Goal: Task Accomplishment & Management: Complete application form

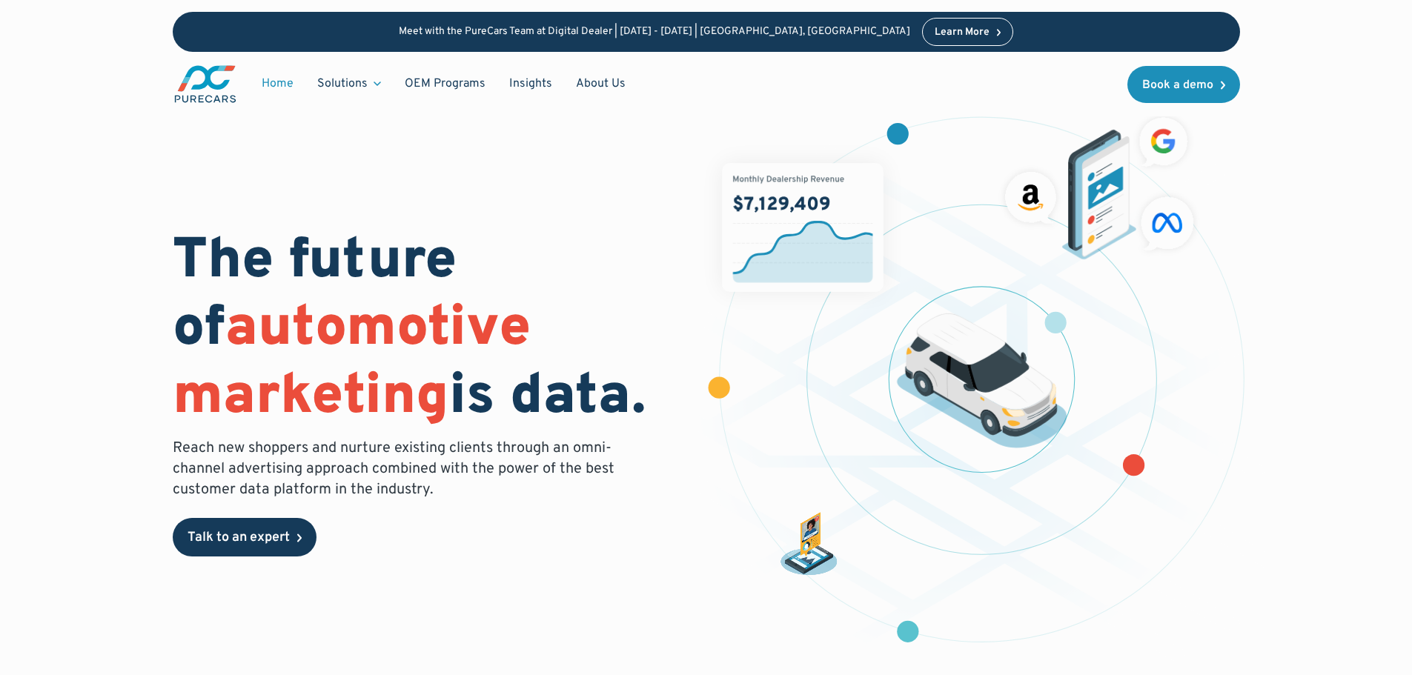
click at [277, 538] on div "Talk to an expert" at bounding box center [239, 538] width 102 height 13
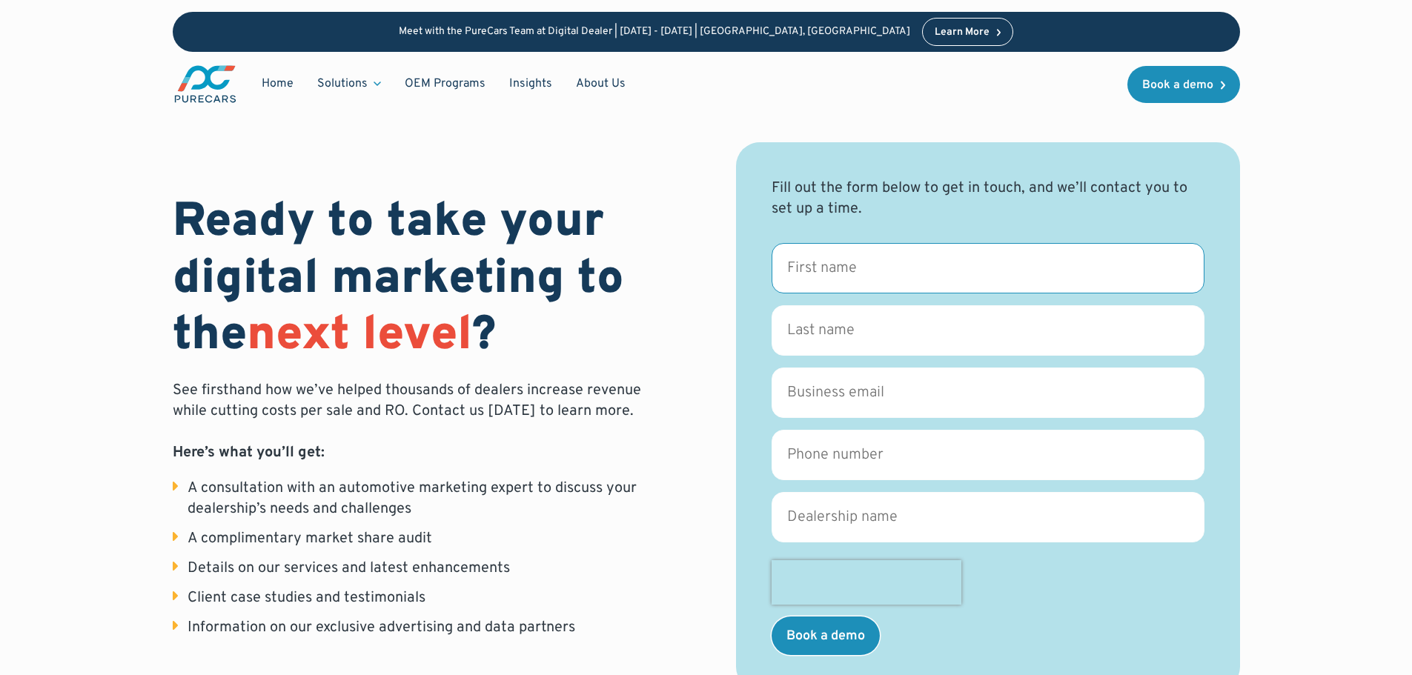
click at [854, 254] on input "First name *" at bounding box center [988, 268] width 433 height 50
type input "Nathan"
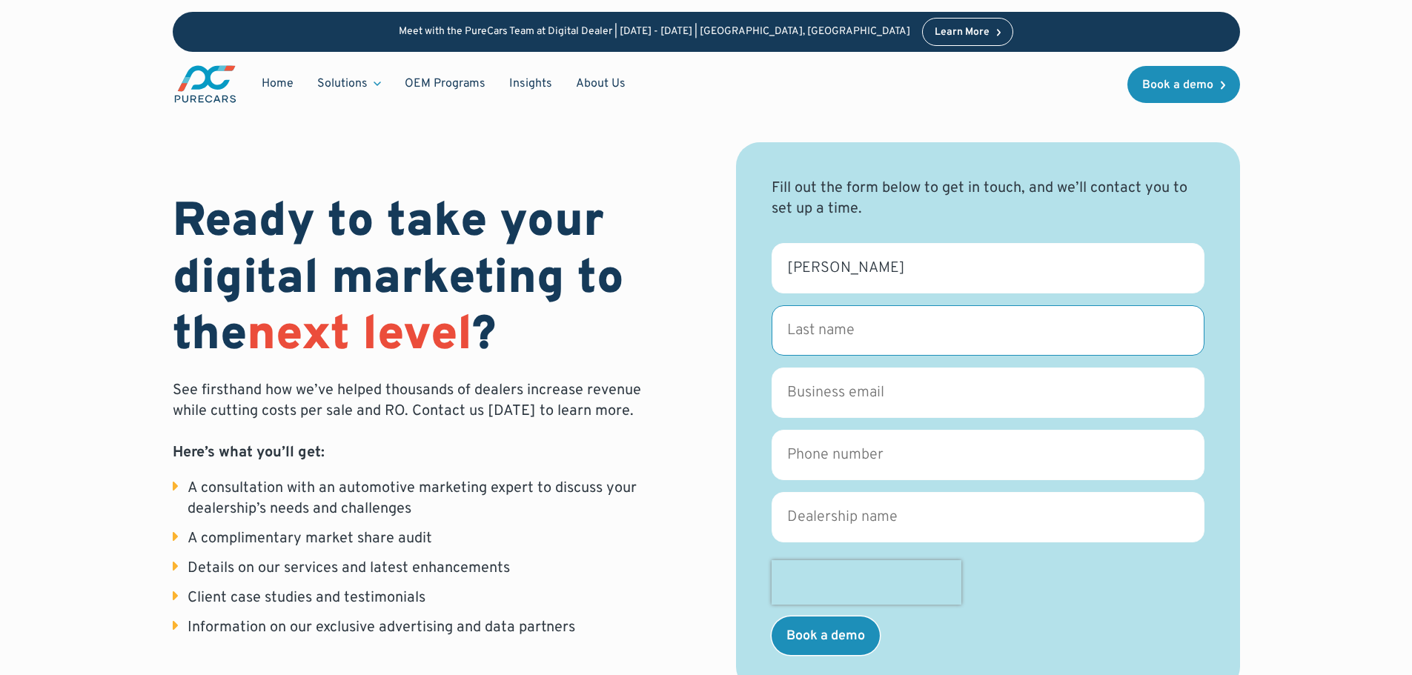
type input "Marquis"
type input "nmarquis84@gmail.com"
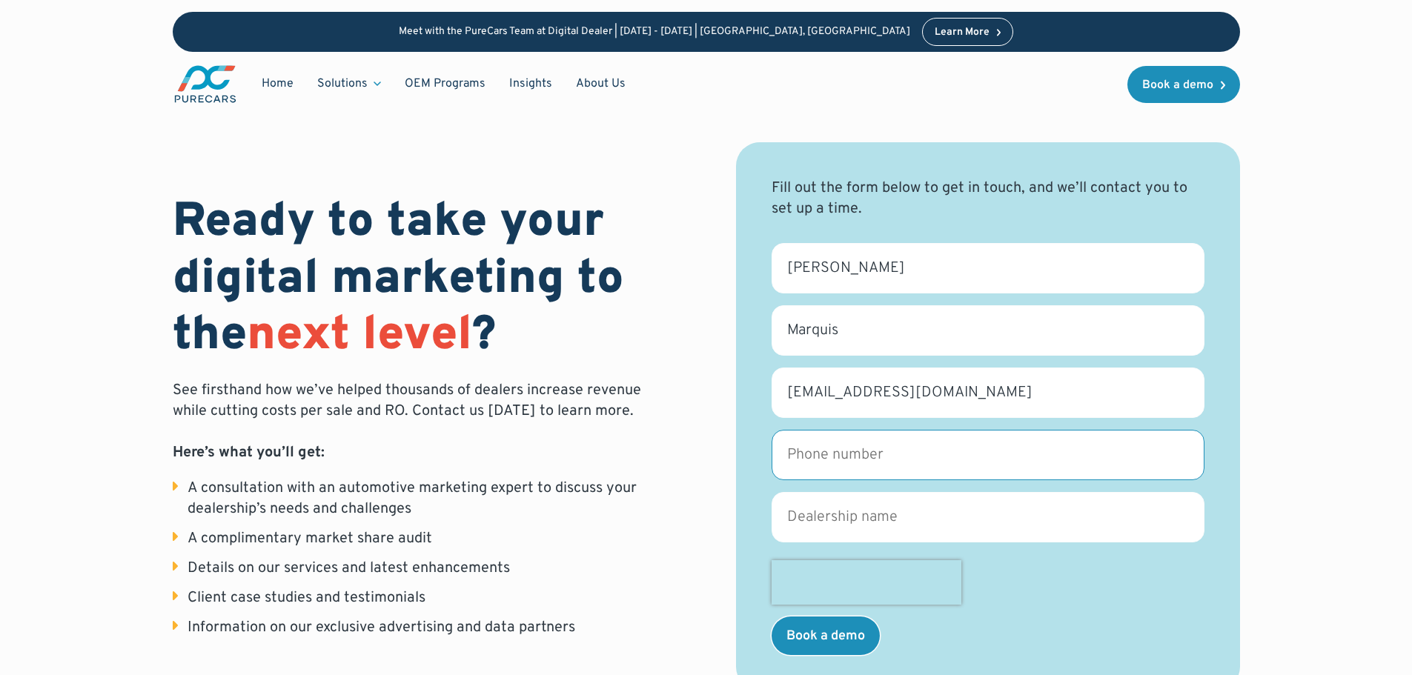
type input "2076923278"
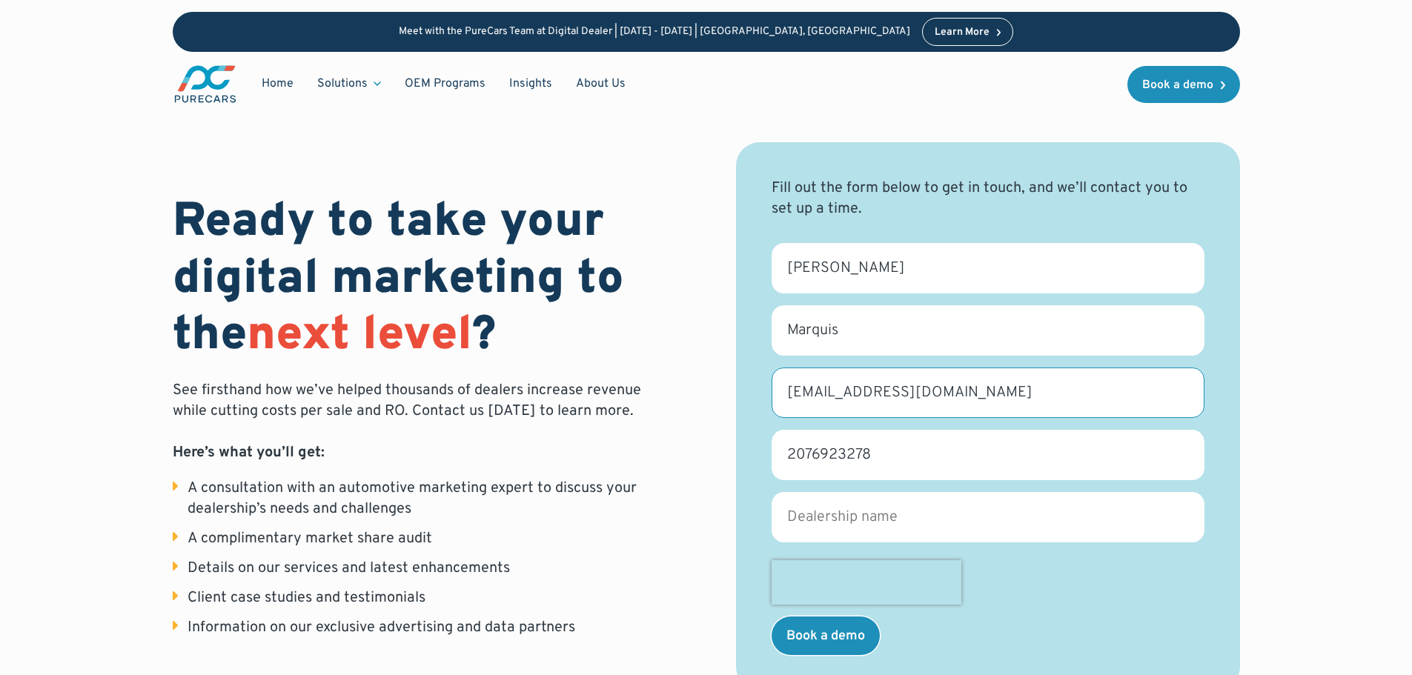
drag, startPoint x: 760, startPoint y: 419, endPoint x: 712, endPoint y: 420, distance: 48.2
click at [719, 420] on div "Ready to take your digital marketing to the next level ? See firsthand how we’v…" at bounding box center [707, 416] width 1068 height 549
type input "nate.marquis@darlings.com"
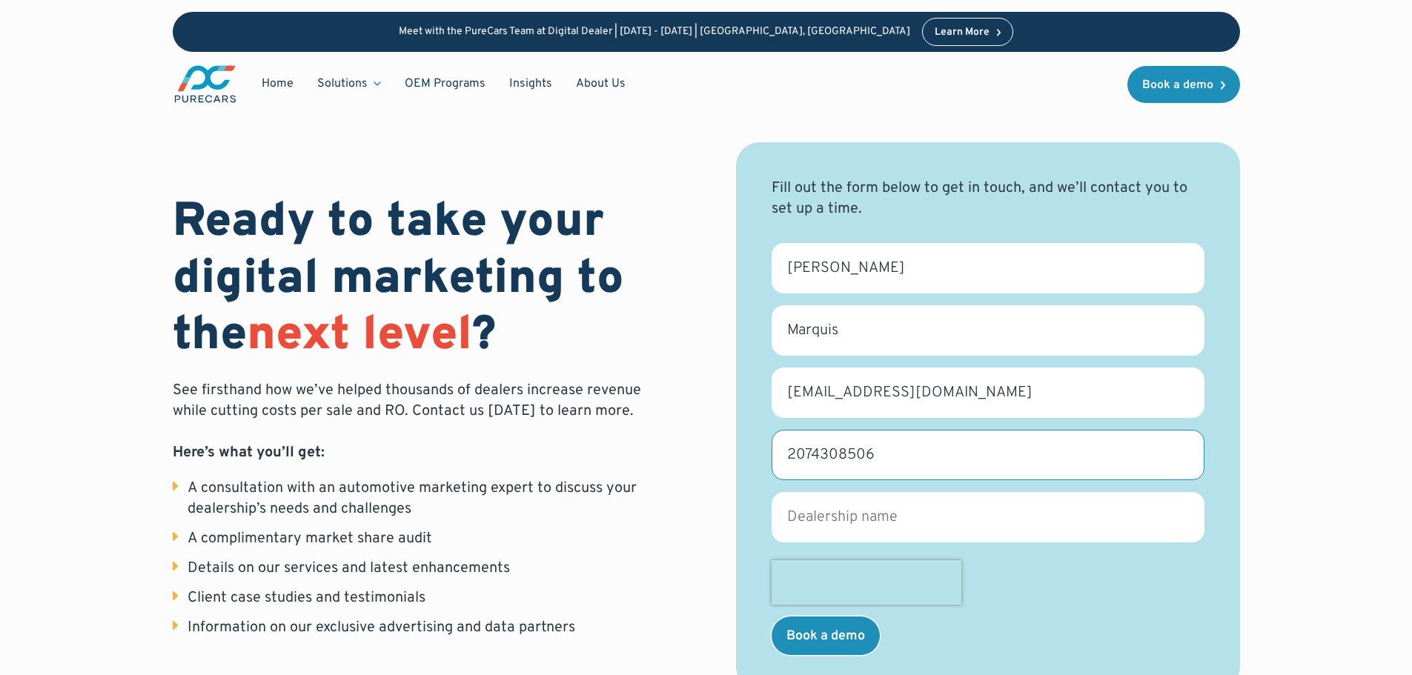
type input "2074308506"
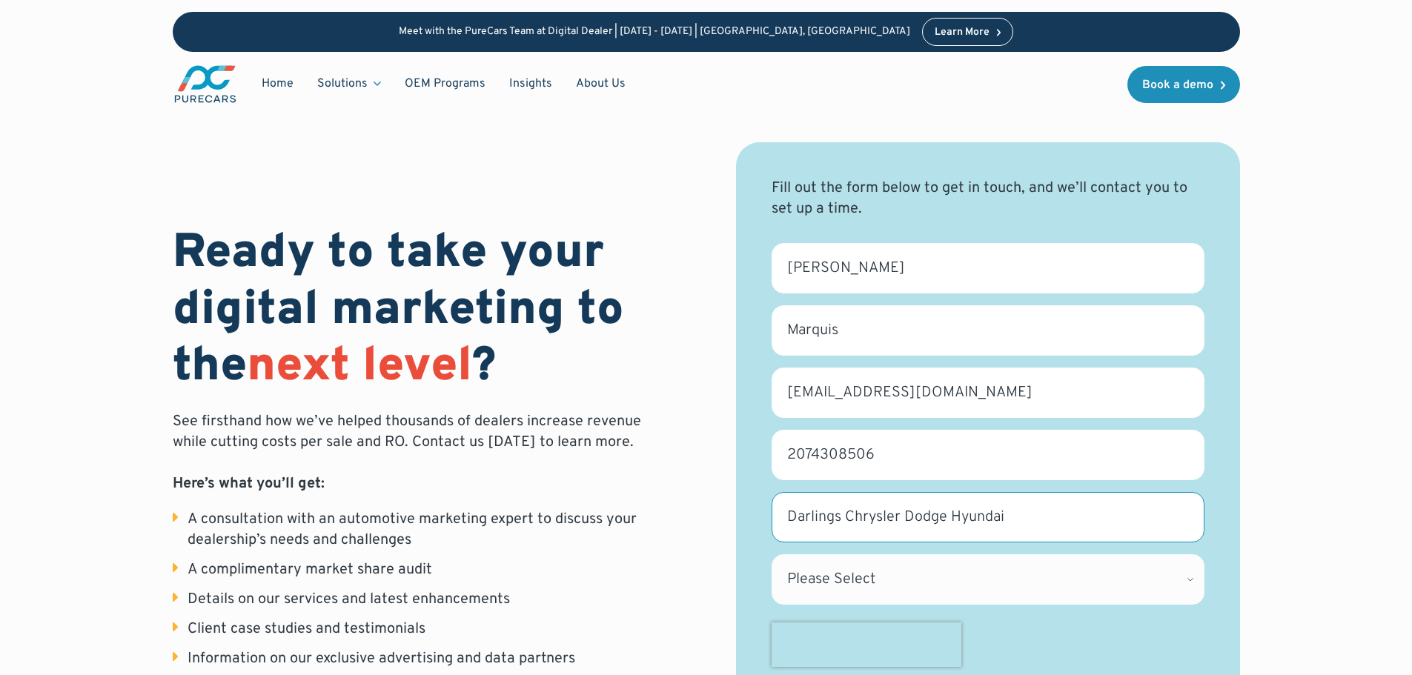
type input "Darlings Chrysler Dodge Hyundai"
click at [895, 576] on select "Please Select Alabama Alaska Alberta Arizona Arkansas British Columbia Californ…" at bounding box center [988, 580] width 433 height 50
select select "ME"
click at [772, 555] on select "Please Select Alabama Alaska Alberta Arizona Arkansas British Columbia Californ…" at bounding box center [988, 580] width 433 height 50
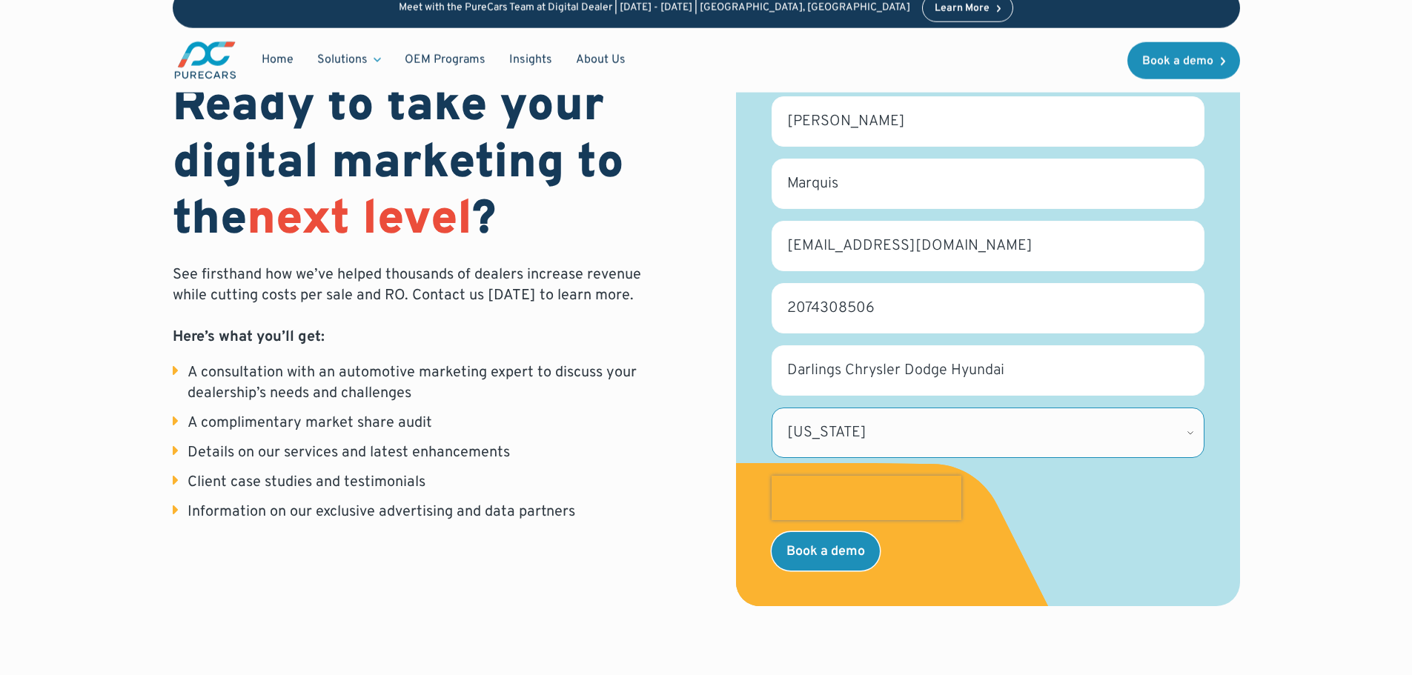
scroll to position [148, 0]
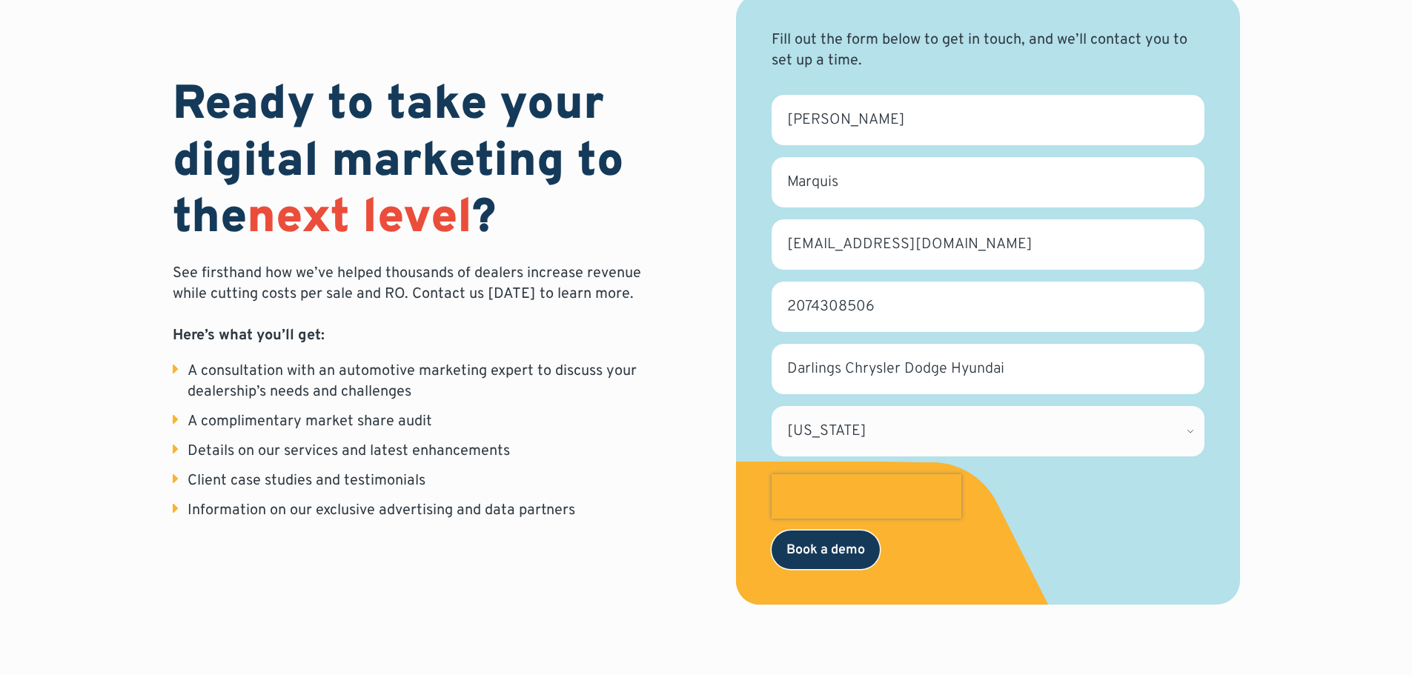
click at [820, 559] on input "Book a demo" at bounding box center [826, 550] width 108 height 39
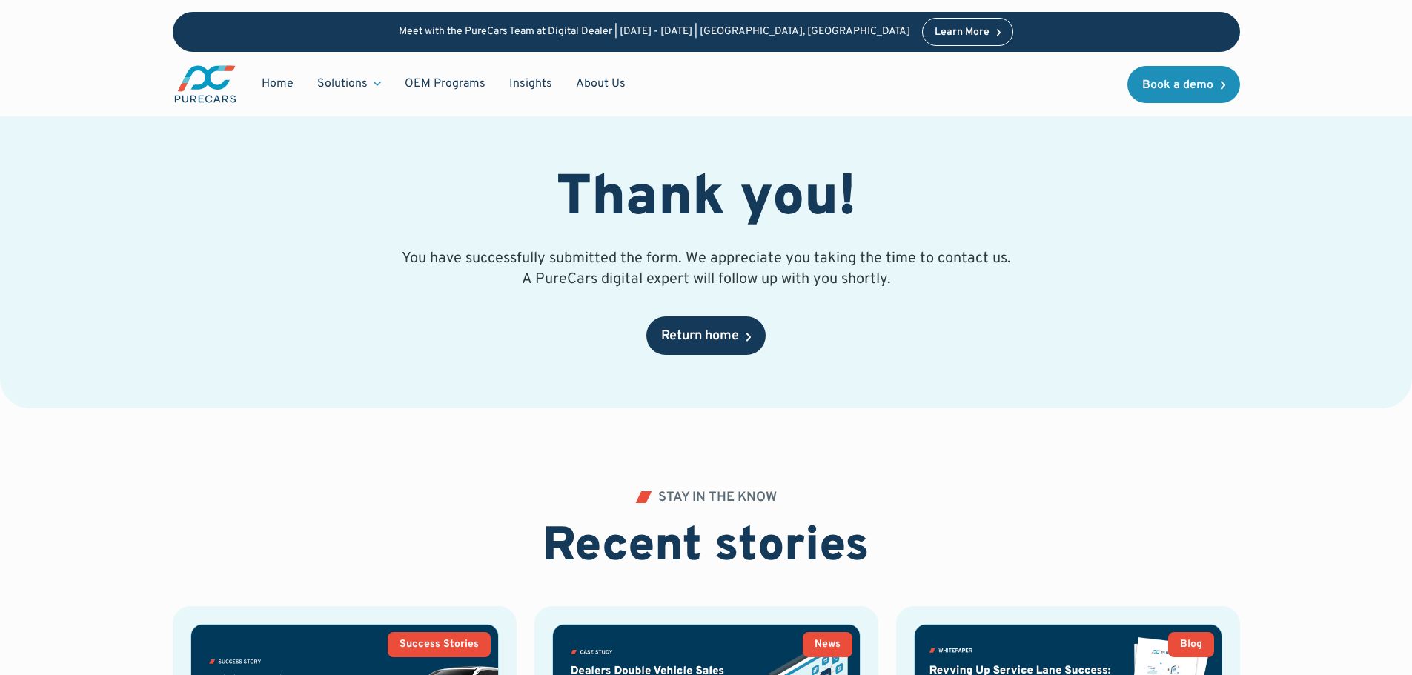
click at [686, 337] on div "Return home" at bounding box center [700, 336] width 78 height 13
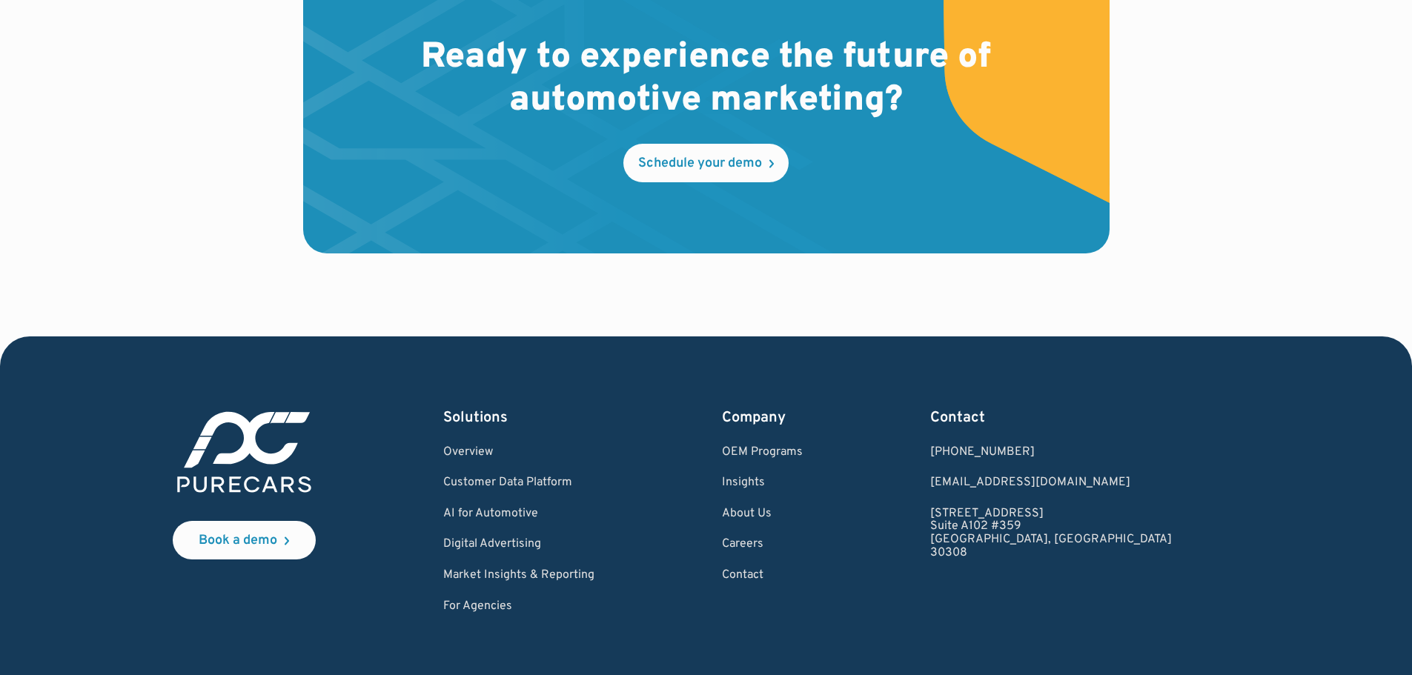
scroll to position [4449, 0]
